Goal: Book appointment/travel/reservation

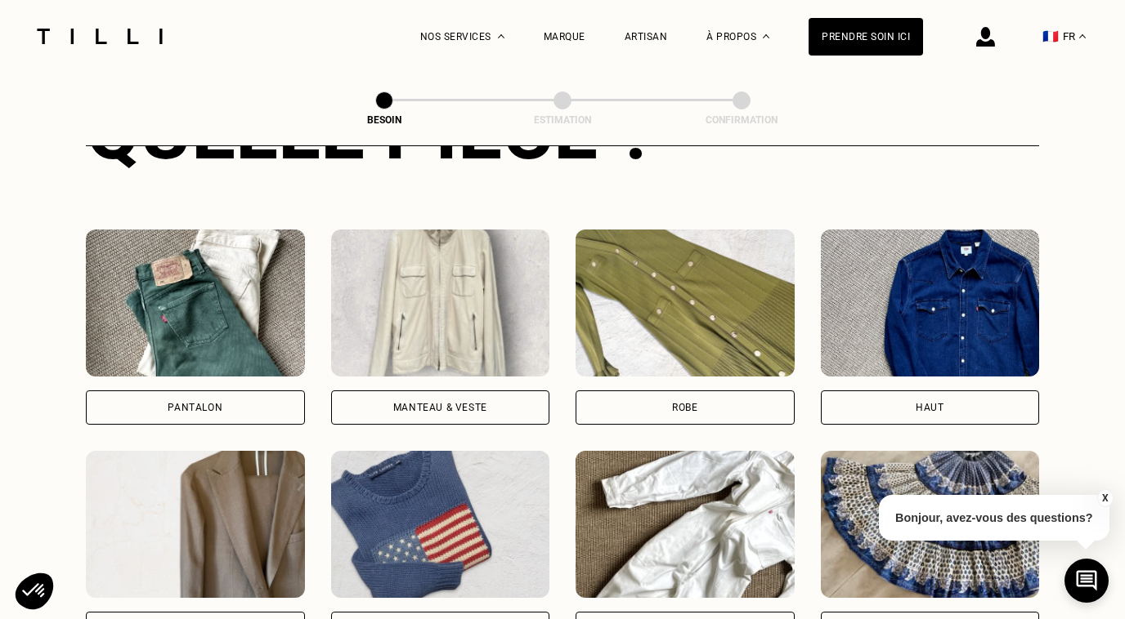
scroll to position [702, 0]
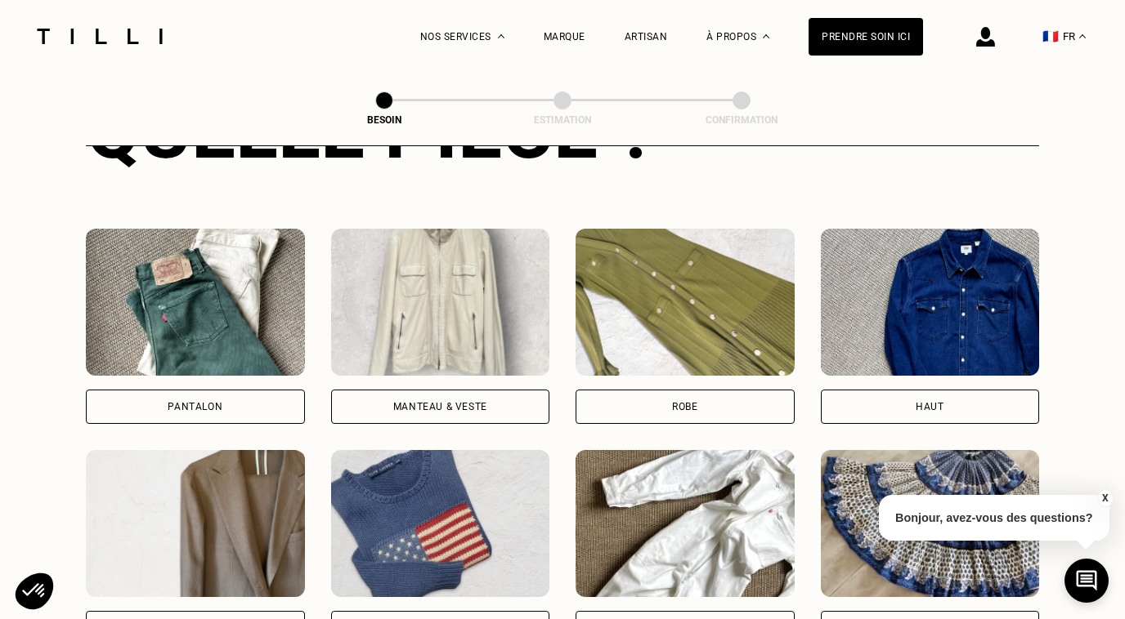
click at [446, 402] on div "Manteau & Veste" at bounding box center [440, 407] width 94 height 10
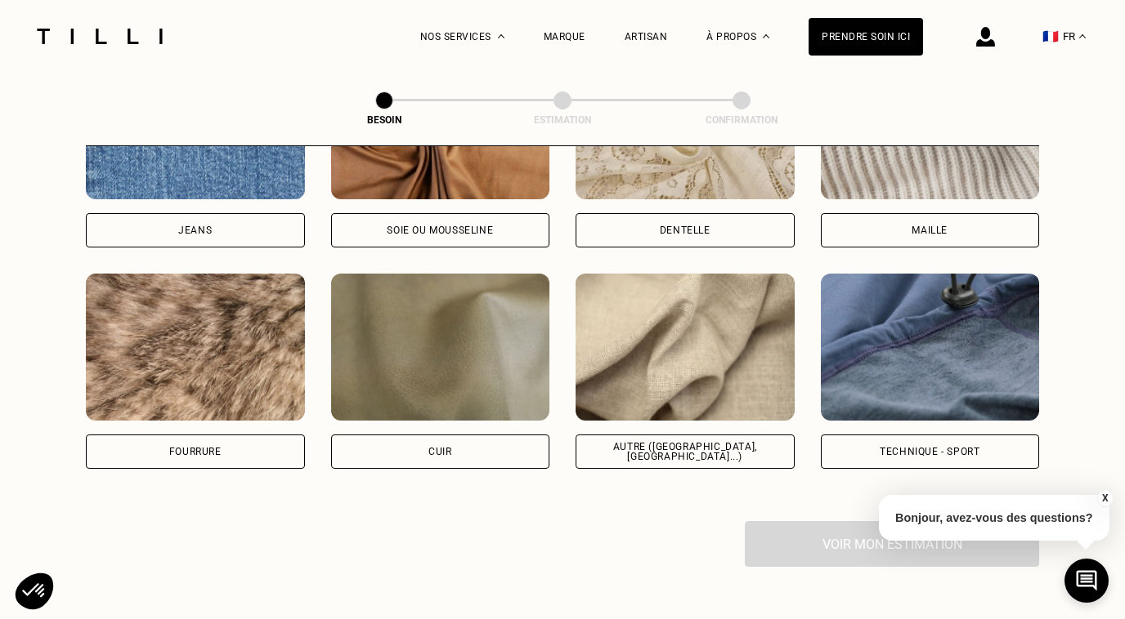
scroll to position [1876, 0]
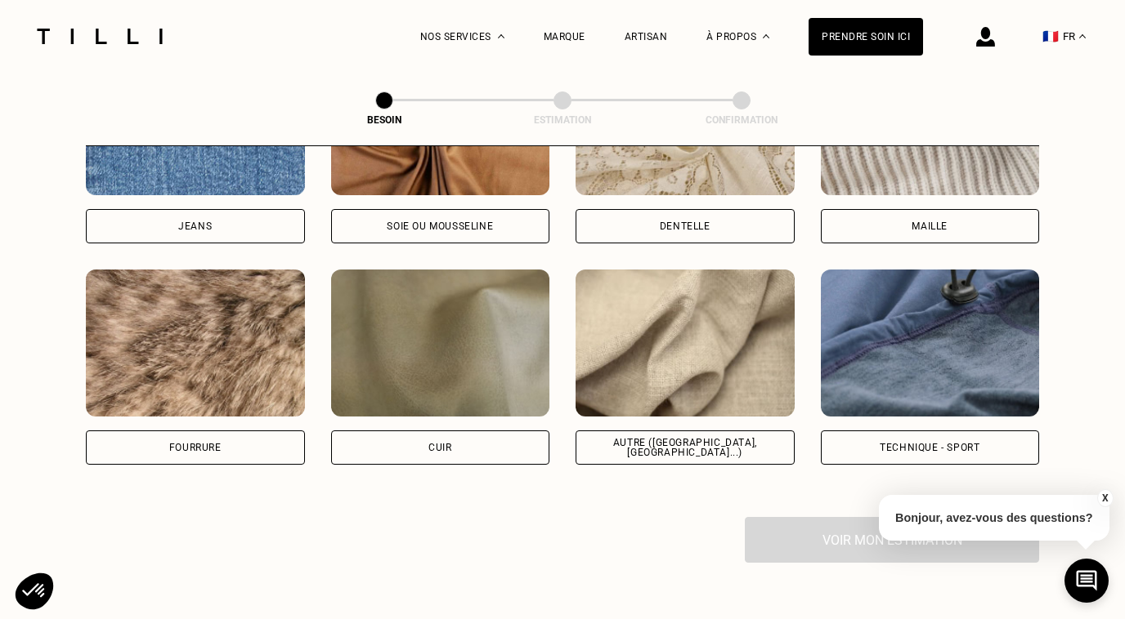
click at [881, 443] on div "Technique - Sport" at bounding box center [929, 448] width 100 height 10
select select "FR"
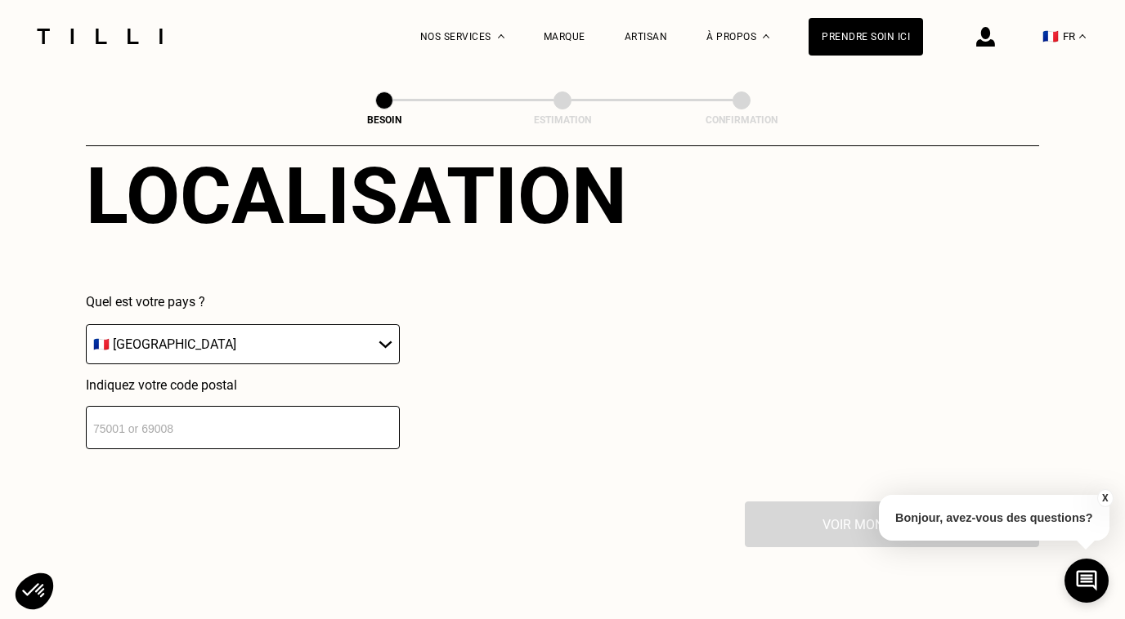
scroll to position [2296, 0]
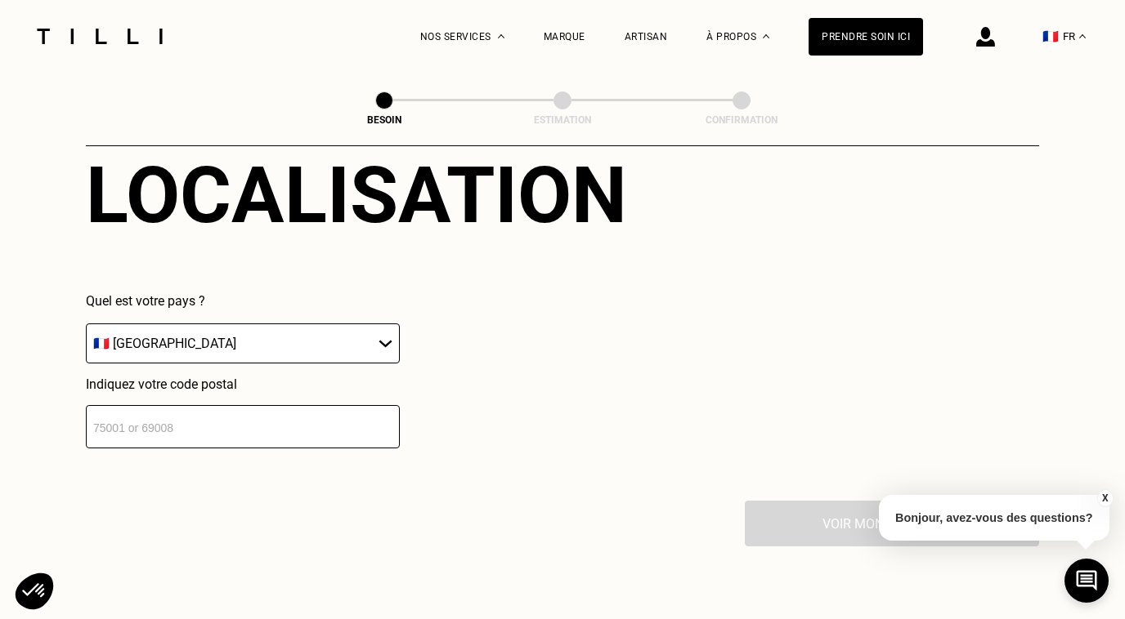
click at [191, 419] on input "number" at bounding box center [243, 426] width 314 height 43
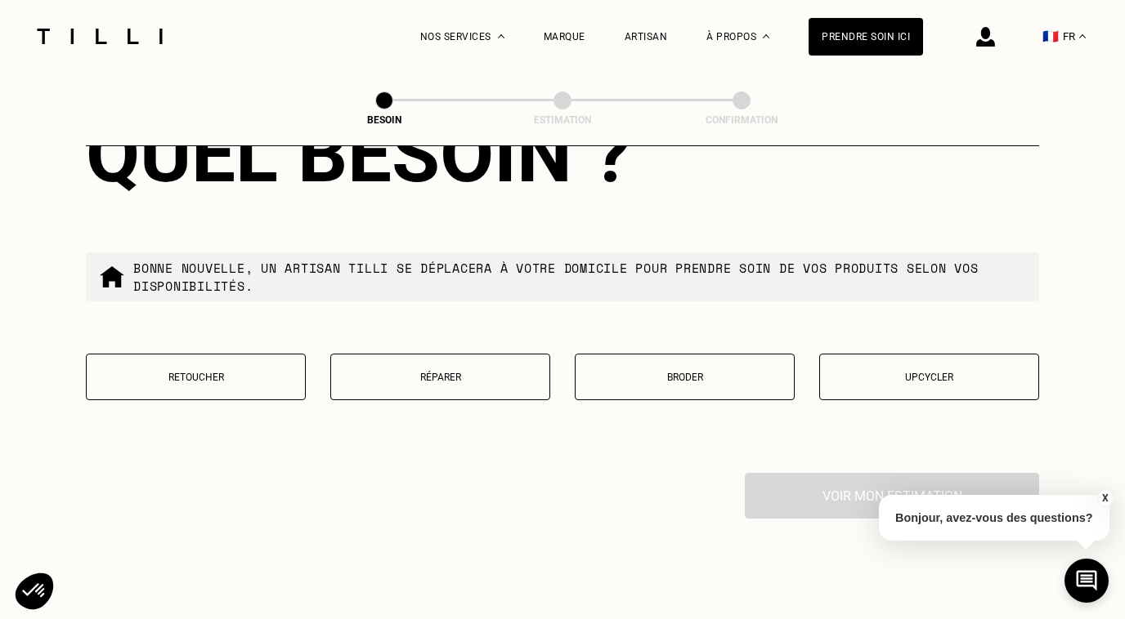
type input "75009"
click at [472, 354] on button "Réparer" at bounding box center [440, 377] width 220 height 47
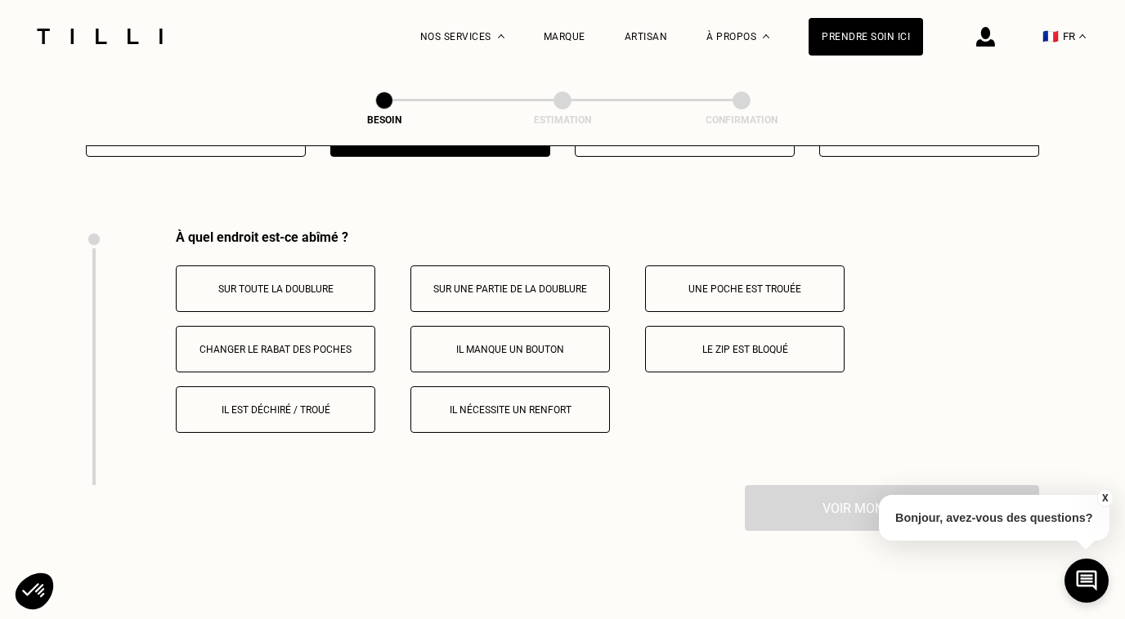
scroll to position [3014, 0]
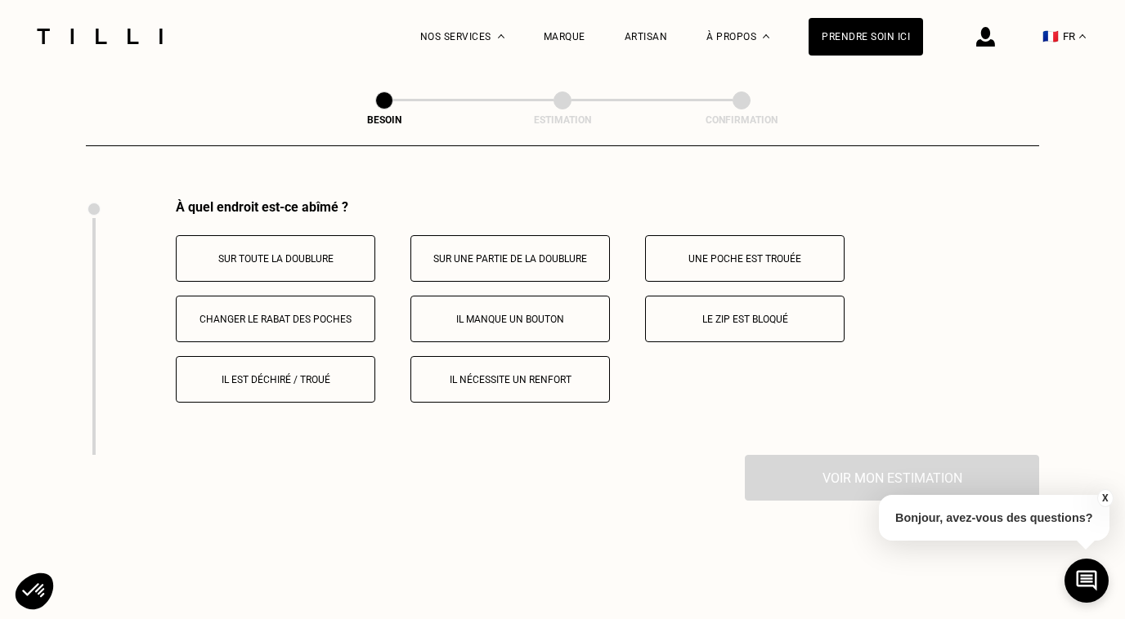
click at [681, 314] on p "Le zip est bloqué" at bounding box center [744, 319] width 181 height 11
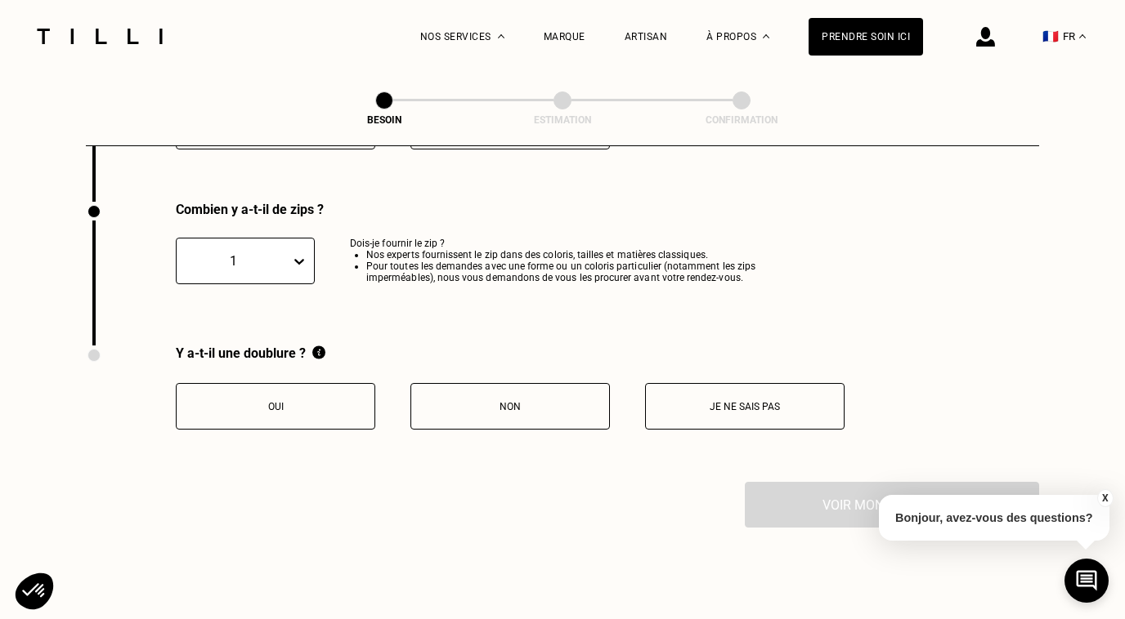
scroll to position [3270, 0]
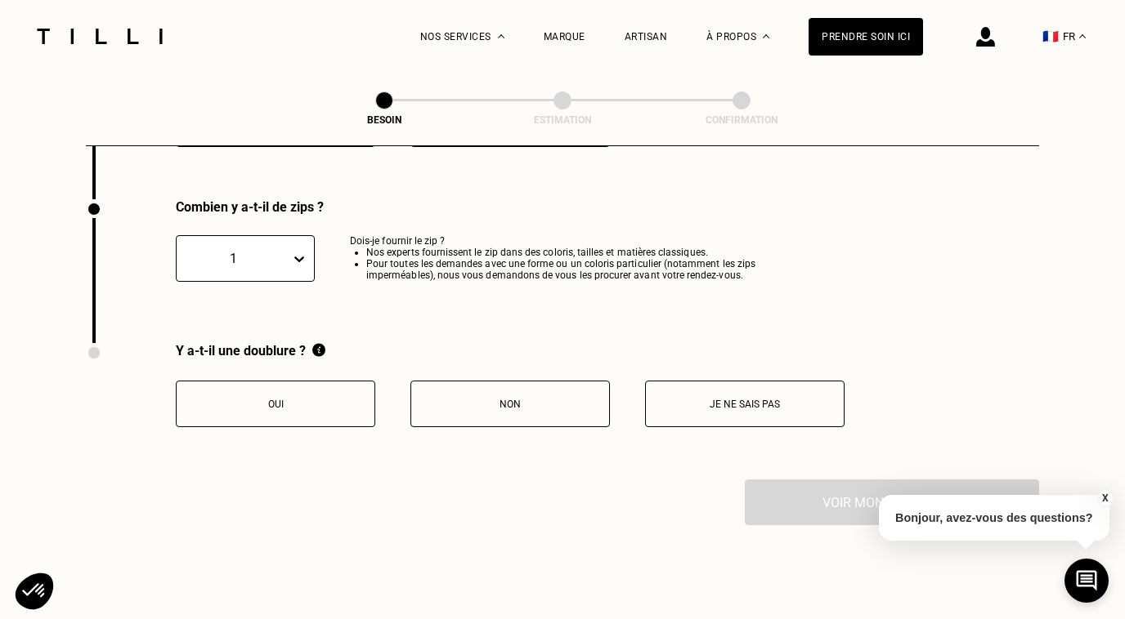
click at [298, 244] on div at bounding box center [302, 258] width 23 height 29
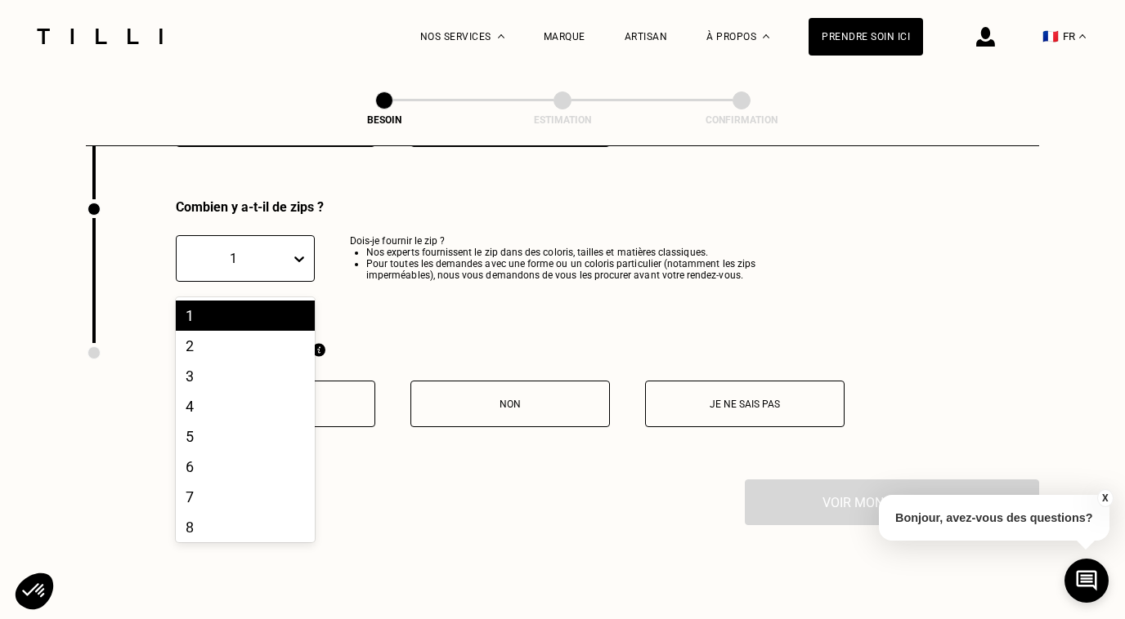
click at [290, 301] on div "1" at bounding box center [245, 316] width 139 height 30
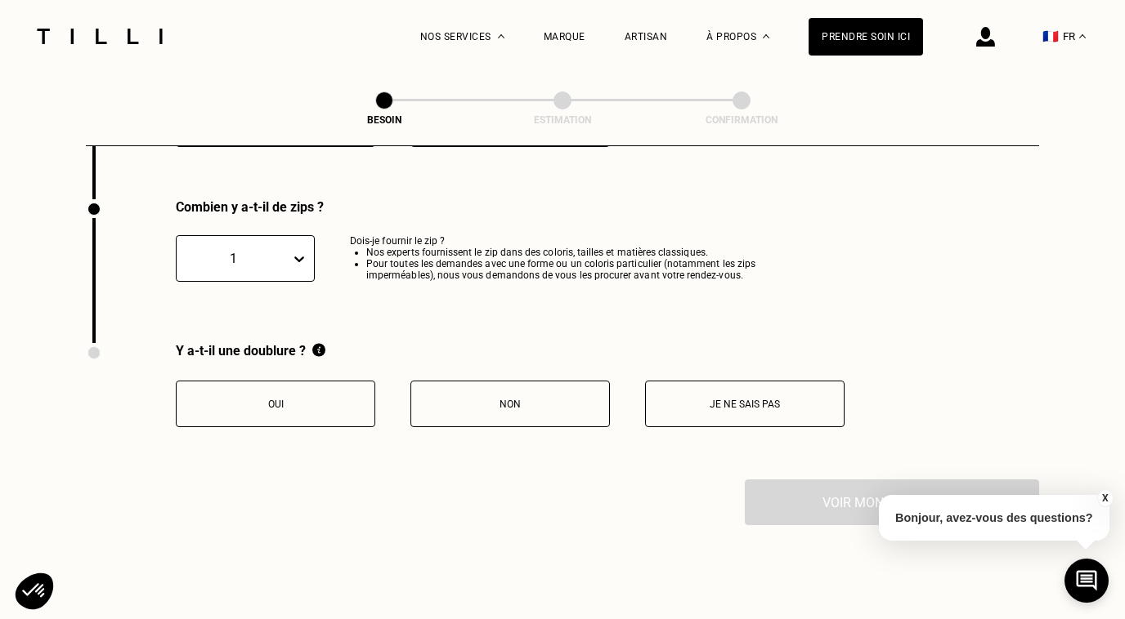
click at [555, 381] on button "Non" at bounding box center [509, 404] width 199 height 47
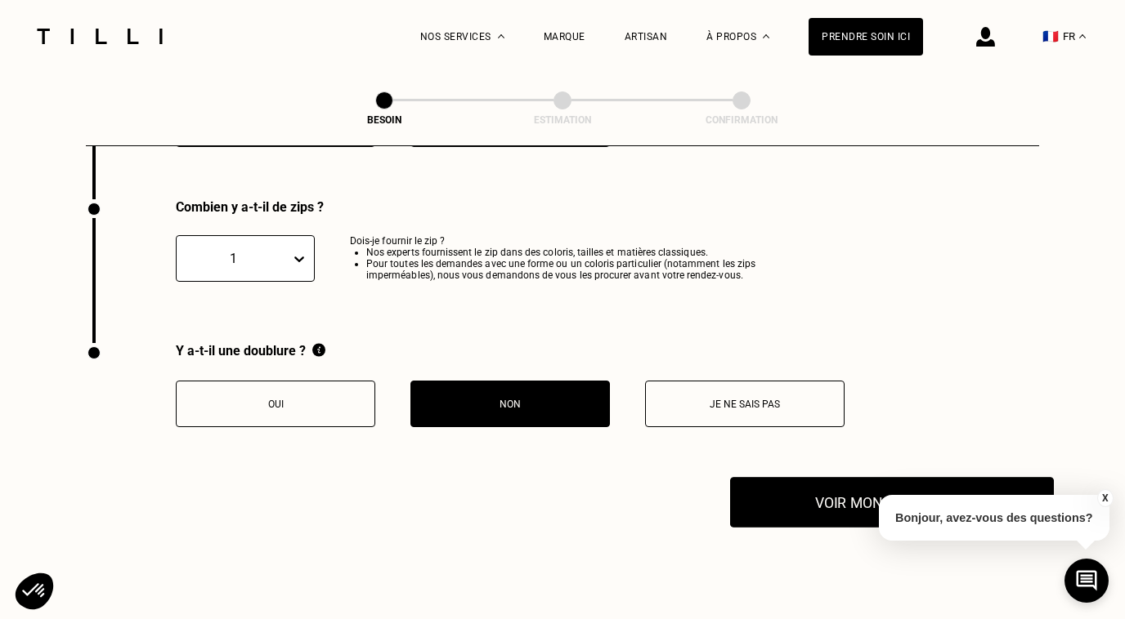
click at [780, 477] on button "Voir mon estimation" at bounding box center [892, 502] width 324 height 51
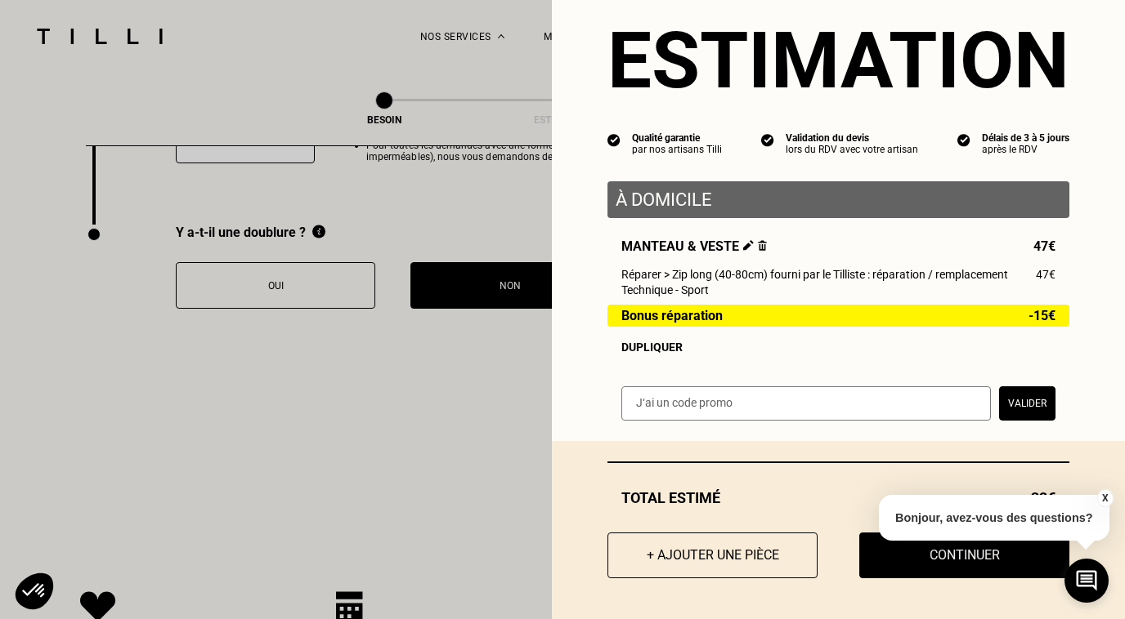
scroll to position [3401, 0]
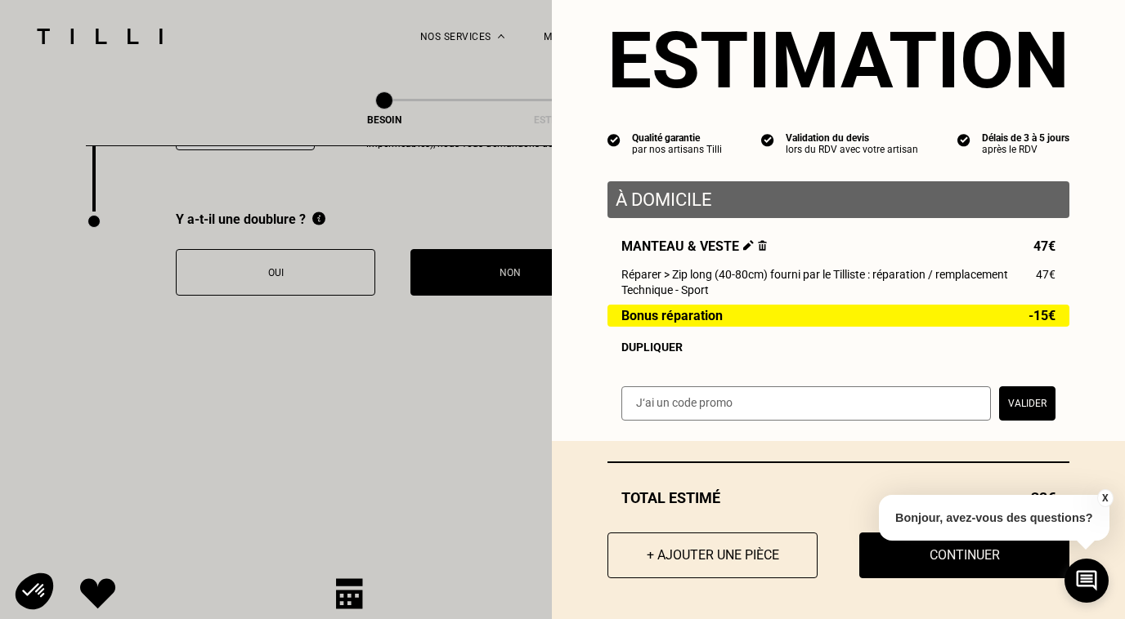
click at [1107, 499] on button "X" at bounding box center [1104, 499] width 16 height 18
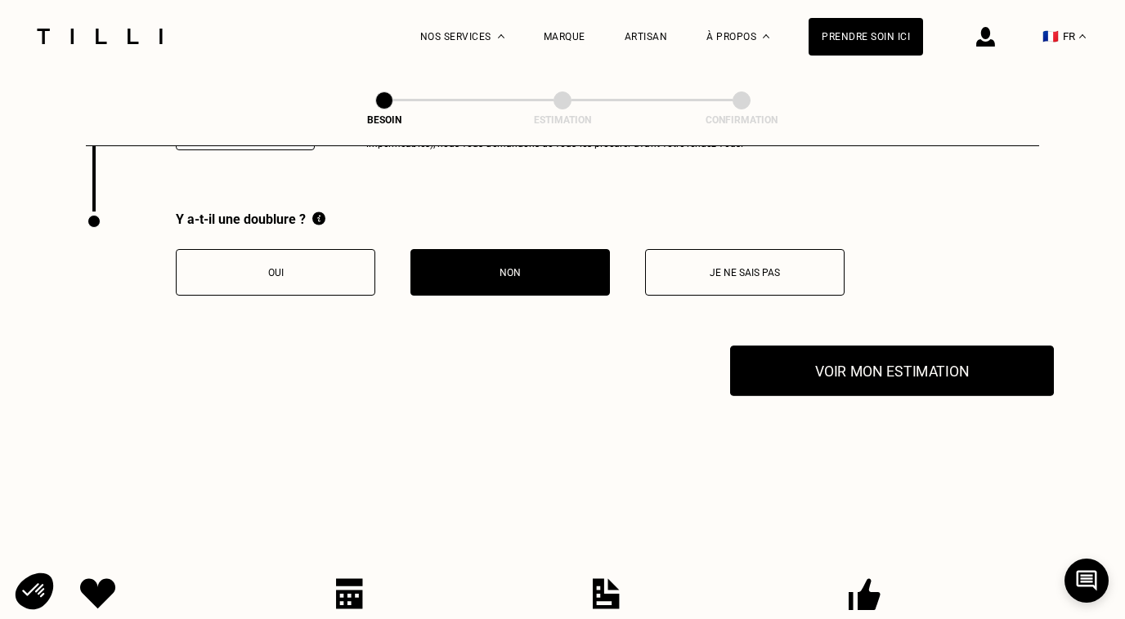
click at [861, 363] on button "Voir mon estimation" at bounding box center [892, 371] width 324 height 51
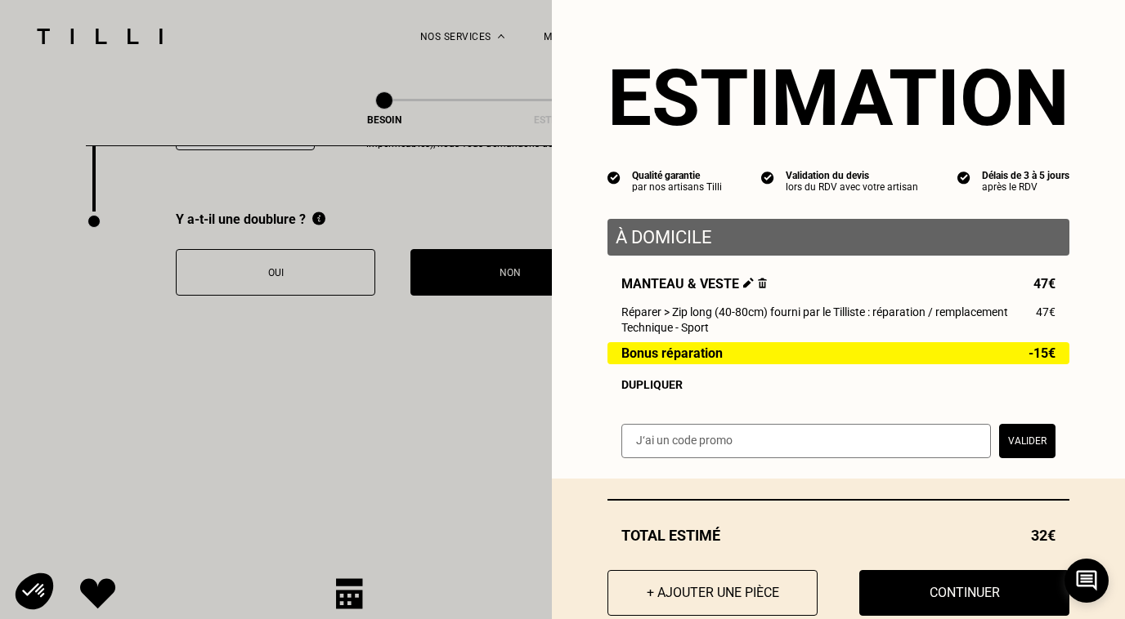
scroll to position [38, 0]
